Goal: Transaction & Acquisition: Download file/media

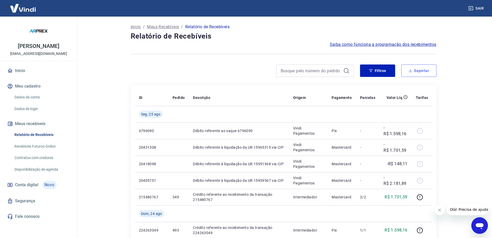
click at [419, 70] on button "Exportar" at bounding box center [419, 70] width 35 height 12
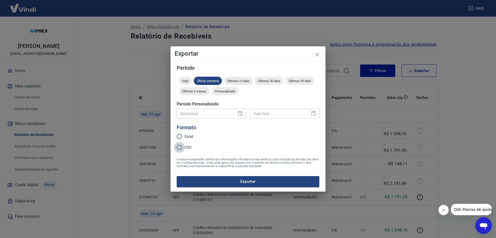
click at [180, 146] on input "CSV" at bounding box center [179, 147] width 11 height 11
radio input "true"
drag, startPoint x: 251, startPoint y: 179, endPoint x: 244, endPoint y: 84, distance: 95.4
click at [248, 101] on form "Período Hoje Última semana Últimos 15 dias Últimos 30 dias Últimos 90 dias Últi…" at bounding box center [248, 126] width 143 height 122
click at [241, 81] on span "Últimos 15 dias" at bounding box center [238, 81] width 29 height 4
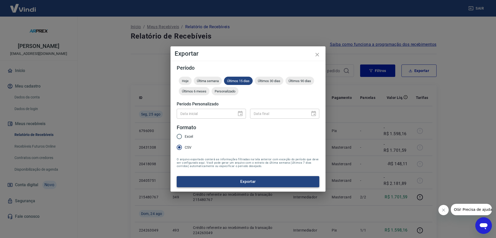
click at [247, 181] on button "Exportar" at bounding box center [248, 181] width 143 height 11
